Goal: Task Accomplishment & Management: Manage account settings

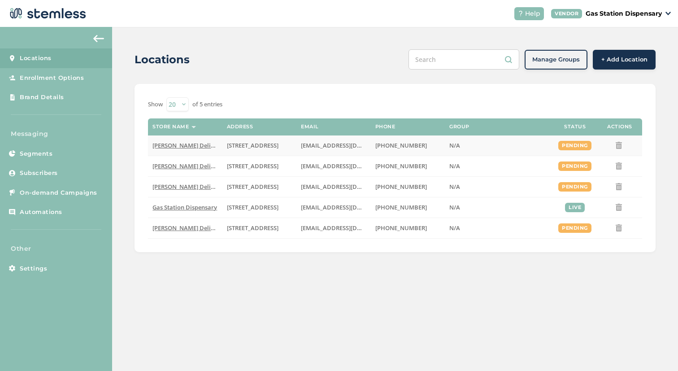
click at [188, 148] on span "[PERSON_NAME] Delivery" at bounding box center [188, 145] width 70 height 8
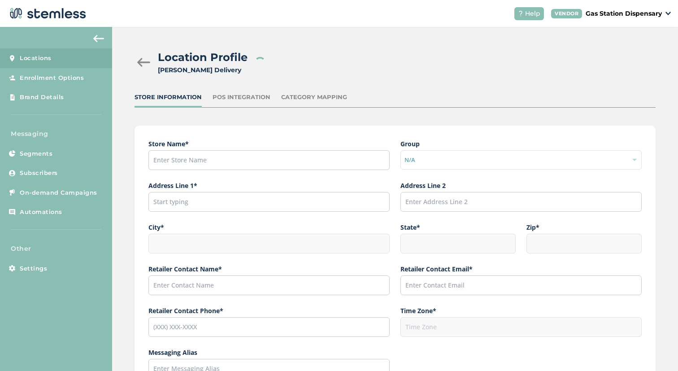
type input "[PERSON_NAME] Delivery"
type input "[STREET_ADDRESS]"
type input "[GEOGRAPHIC_DATA]"
type input "CA"
type input "91316"
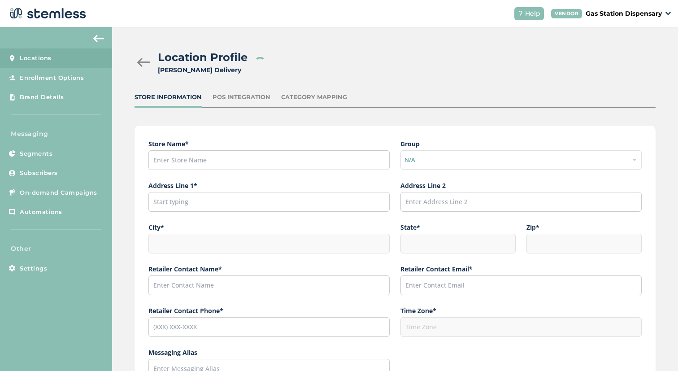
type input "[PERSON_NAME]"
type input "[EMAIL_ADDRESS][DOMAIN_NAME]"
type input "[PHONE_NUMBER]"
type input "America/Los_Angeles"
type input "[PERSON_NAME] Delivery"
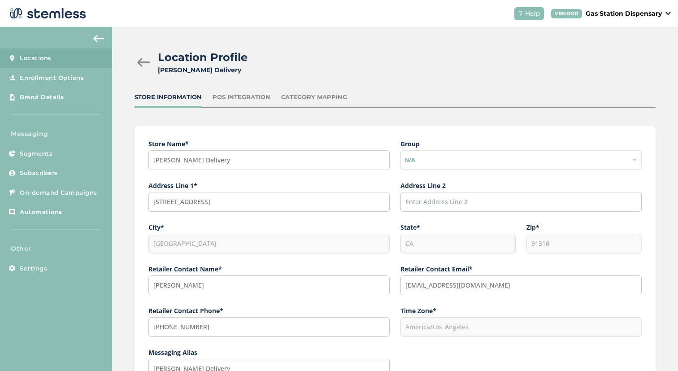
click at [148, 62] on div at bounding box center [144, 62] width 18 height 9
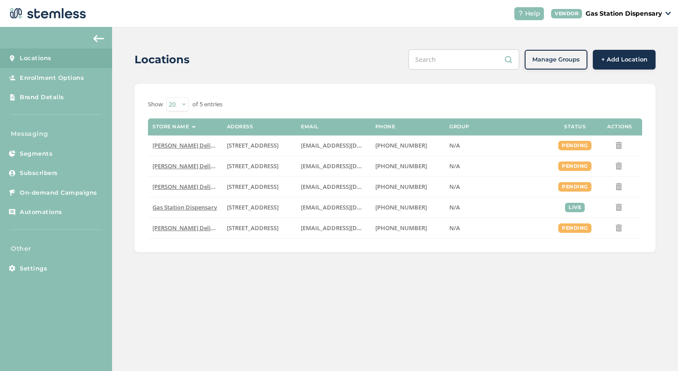
click at [57, 258] on div "Other Settings" at bounding box center [56, 261] width 112 height 35
click at [61, 262] on link "Settings" at bounding box center [56, 269] width 112 height 20
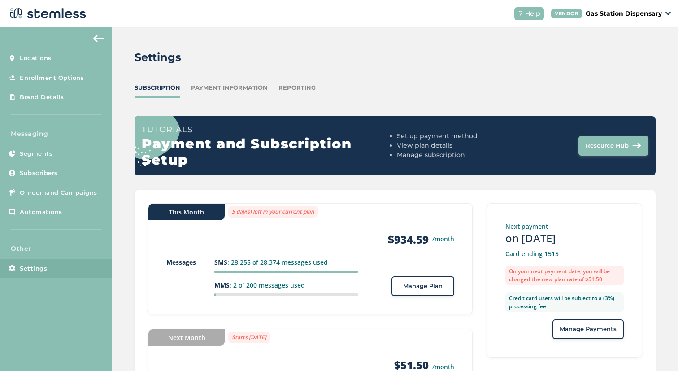
click at [246, 92] on div "Subscription Payment Information Reporting" at bounding box center [395, 90] width 521 height 15
click at [257, 87] on div "Payment Information" at bounding box center [229, 87] width 77 height 9
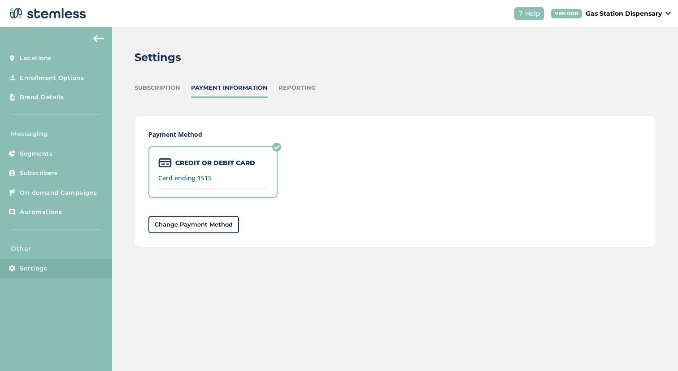
click at [291, 87] on div "Reporting" at bounding box center [297, 87] width 37 height 9
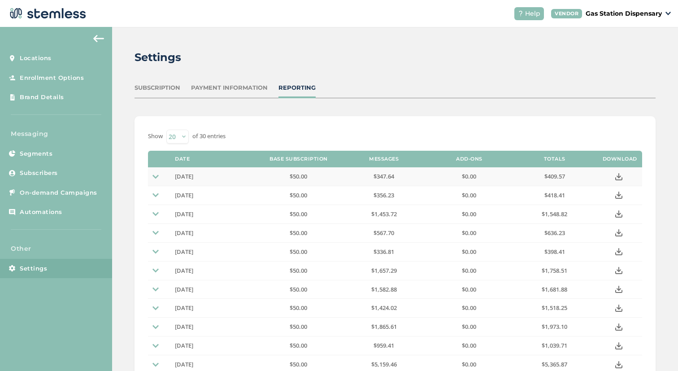
click at [156, 177] on img at bounding box center [156, 177] width 6 height 6
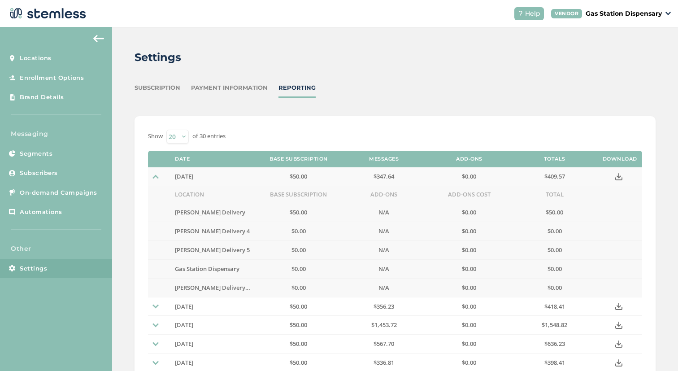
click at [616, 177] on icon at bounding box center [618, 176] width 7 height 7
click at [610, 12] on p "Gas Station Dispensary" at bounding box center [624, 13] width 76 height 9
click at [619, 63] on link "Logout" at bounding box center [639, 64] width 44 height 9
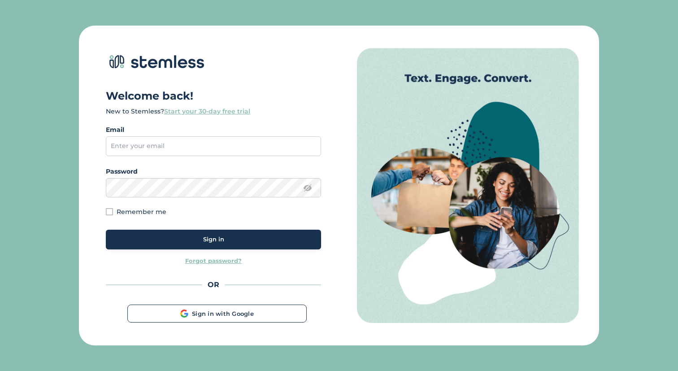
type input "[EMAIL_ADDRESS][DOMAIN_NAME]"
click at [233, 231] on button "Sign in" at bounding box center [213, 240] width 215 height 20
